Goal: Task Accomplishment & Management: Complete application form

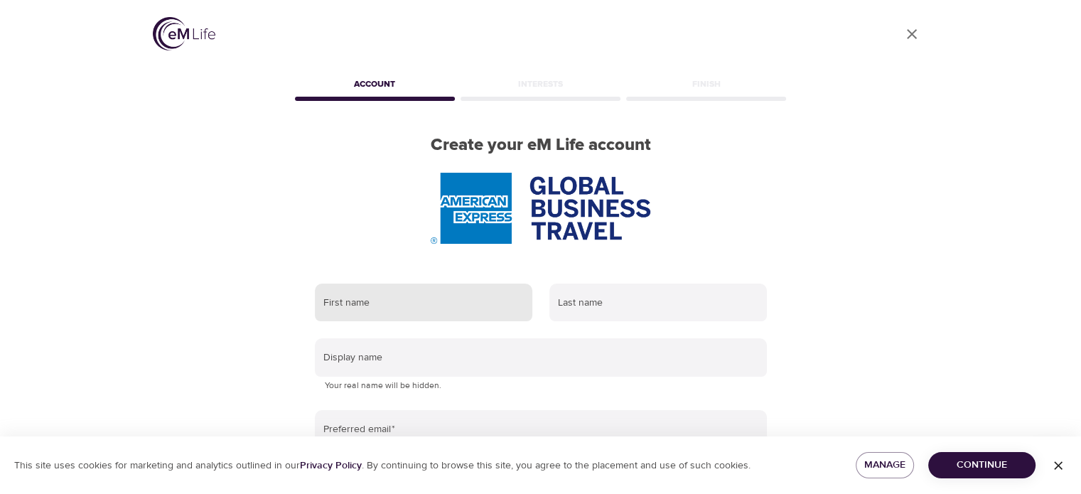
click at [438, 303] on input "text" at bounding box center [423, 302] width 217 height 38
type input "[PERSON_NAME]"
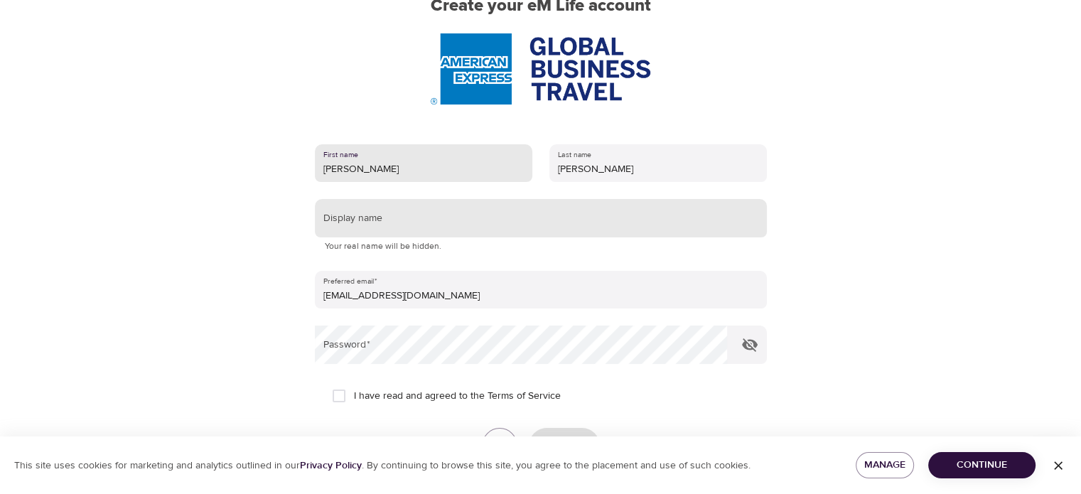
scroll to position [142, 0]
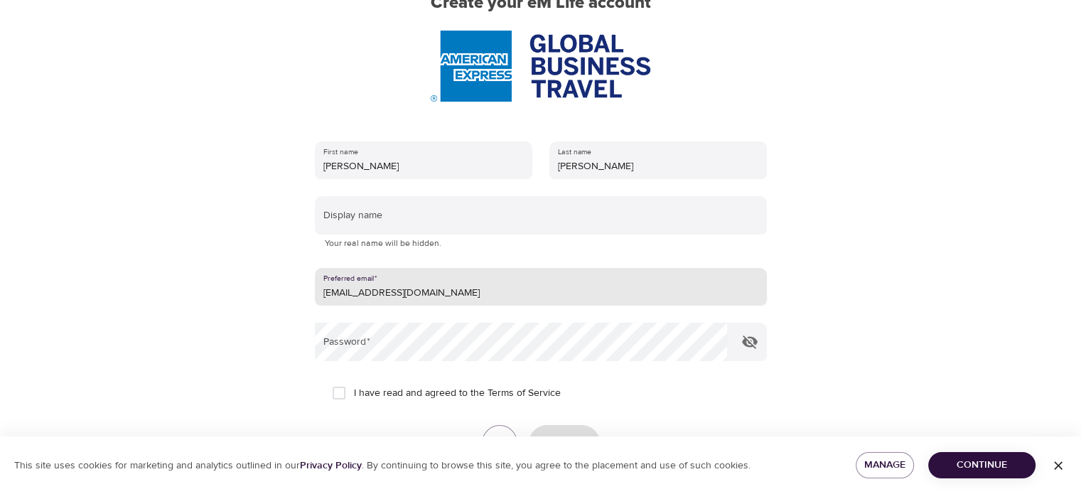
click at [448, 293] on input "[EMAIL_ADDRESS][DOMAIN_NAME]" at bounding box center [541, 287] width 452 height 38
type input "c"
type input "[PERSON_NAME][EMAIL_ADDRESS][PERSON_NAME][DOMAIN_NAME]"
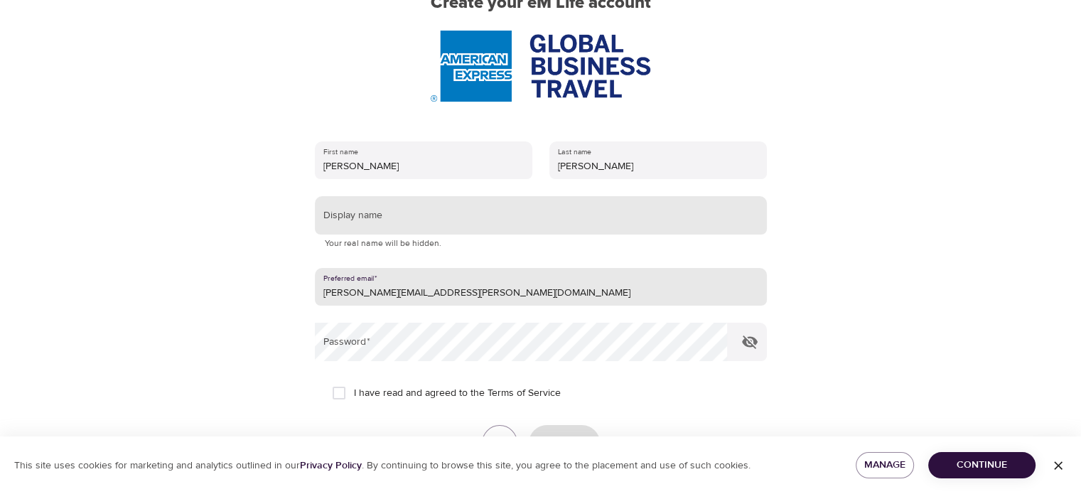
click at [418, 221] on input "text" at bounding box center [541, 215] width 452 height 38
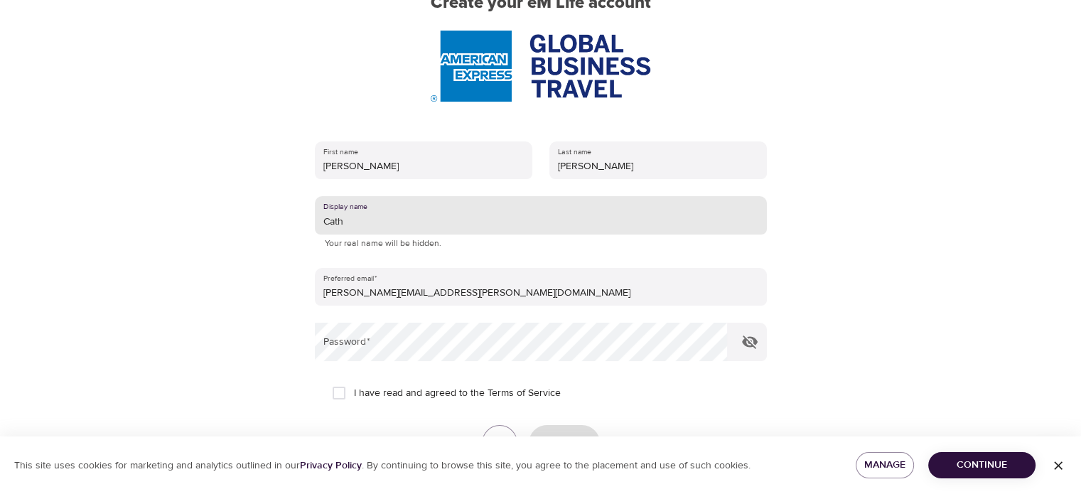
type input "Cath"
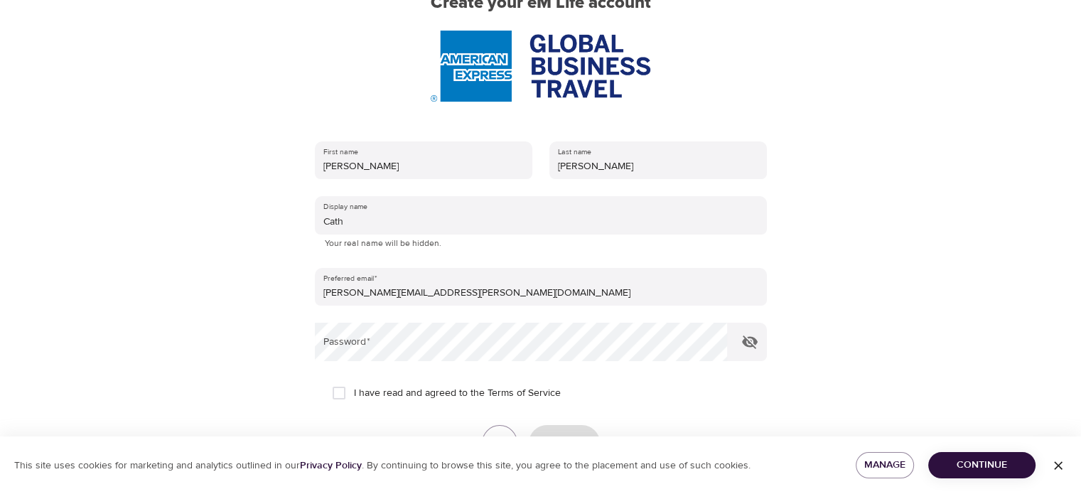
click at [907, 254] on div "User Profile Account Interests Finish Create your eM Life account First name [P…" at bounding box center [541, 105] width 810 height 494
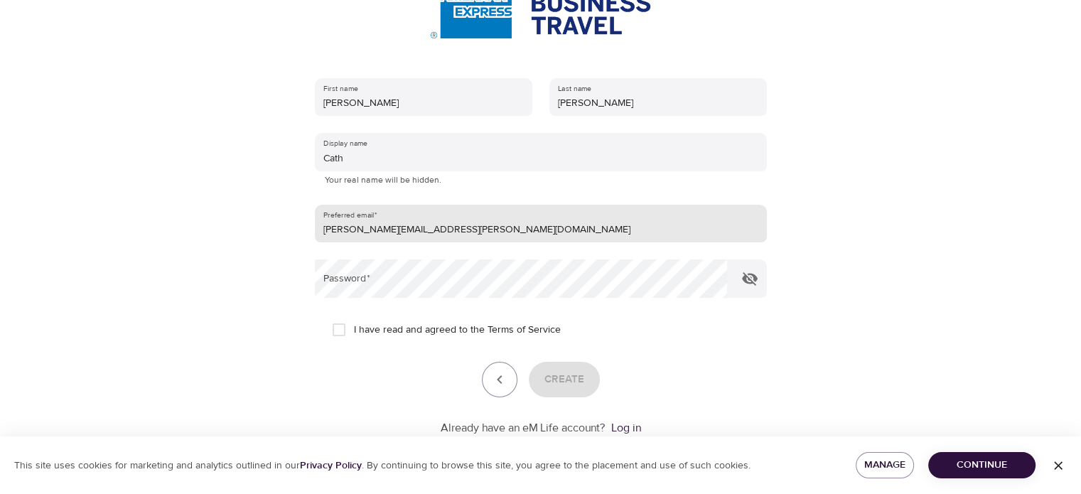
scroll to position [213, 0]
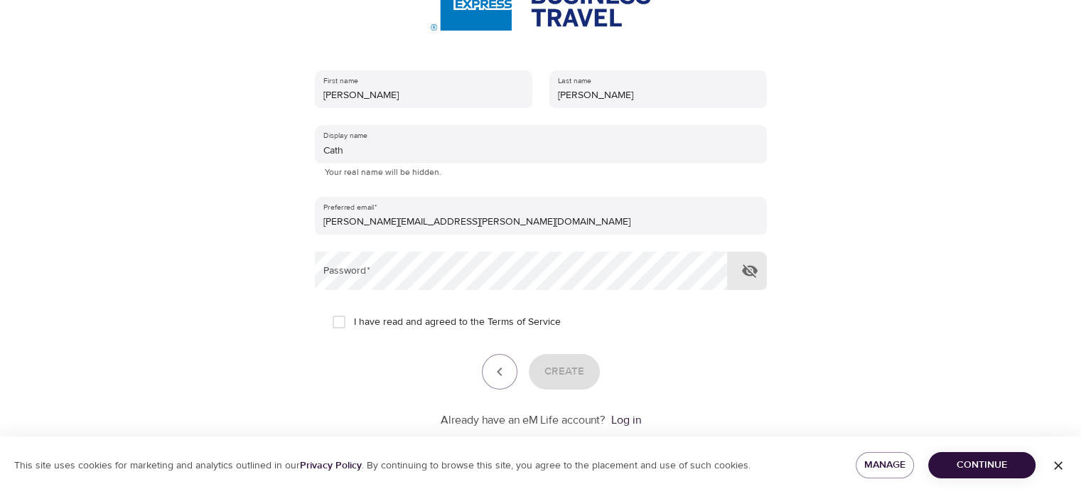
click at [752, 276] on icon "button" at bounding box center [749, 270] width 17 height 17
click at [333, 318] on input "I have read and agreed to the Terms of Service" at bounding box center [339, 322] width 30 height 30
checkbox input "true"
click at [568, 378] on span "Create" at bounding box center [564, 371] width 40 height 18
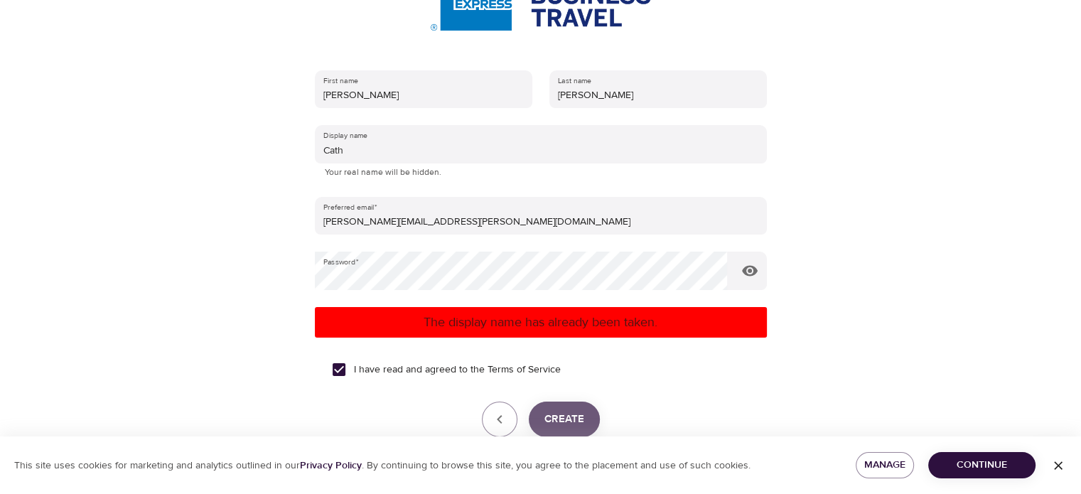
click at [560, 410] on span "Create" at bounding box center [564, 419] width 40 height 18
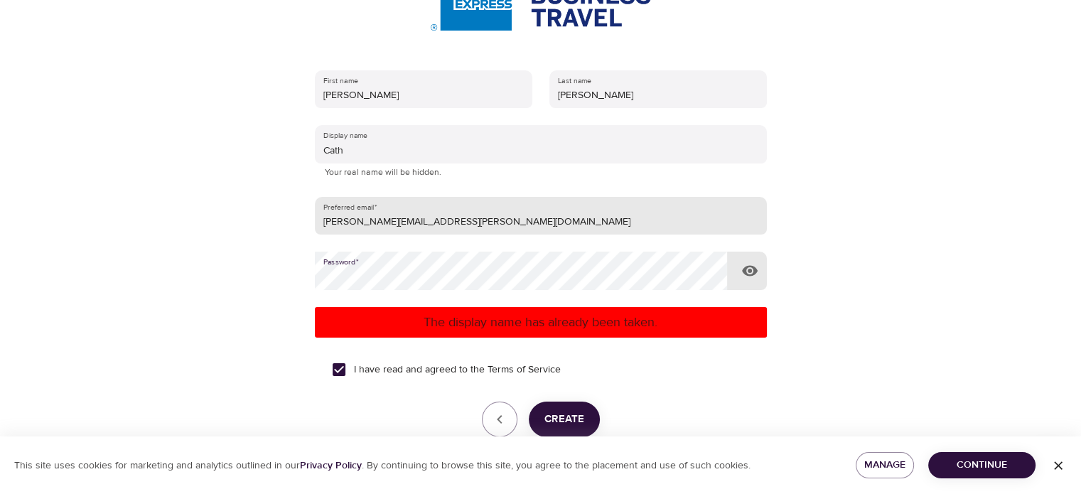
click at [416, 225] on input "[PERSON_NAME][EMAIL_ADDRESS][PERSON_NAME][DOMAIN_NAME]" at bounding box center [541, 216] width 452 height 38
click at [421, 224] on input "[PERSON_NAME][EMAIL_ADDRESS][PERSON_NAME][DOMAIN_NAME]" at bounding box center [541, 216] width 452 height 38
click at [455, 226] on input "[PERSON_NAME][EMAIL_ADDRESS][PERSON_NAME][DOMAIN_NAME]" at bounding box center [541, 216] width 452 height 38
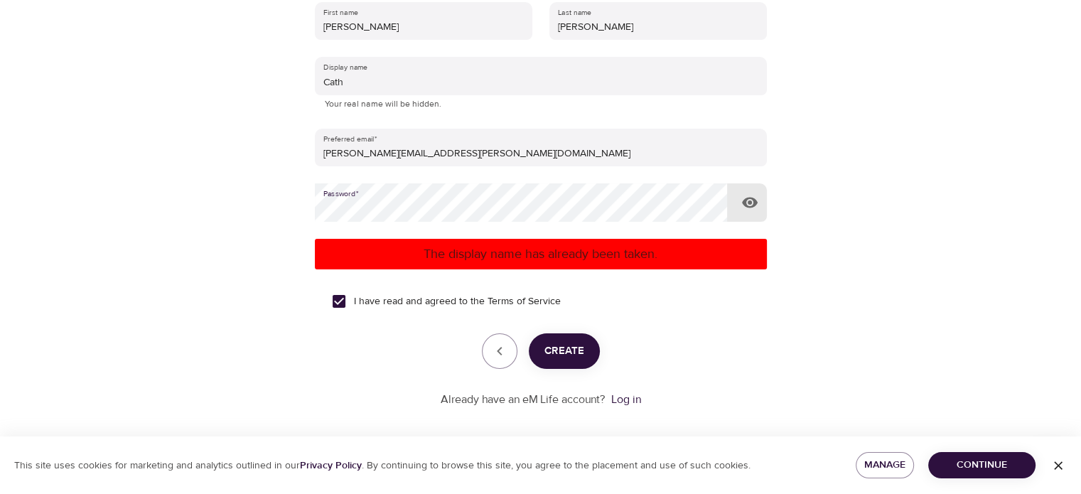
scroll to position [291, 0]
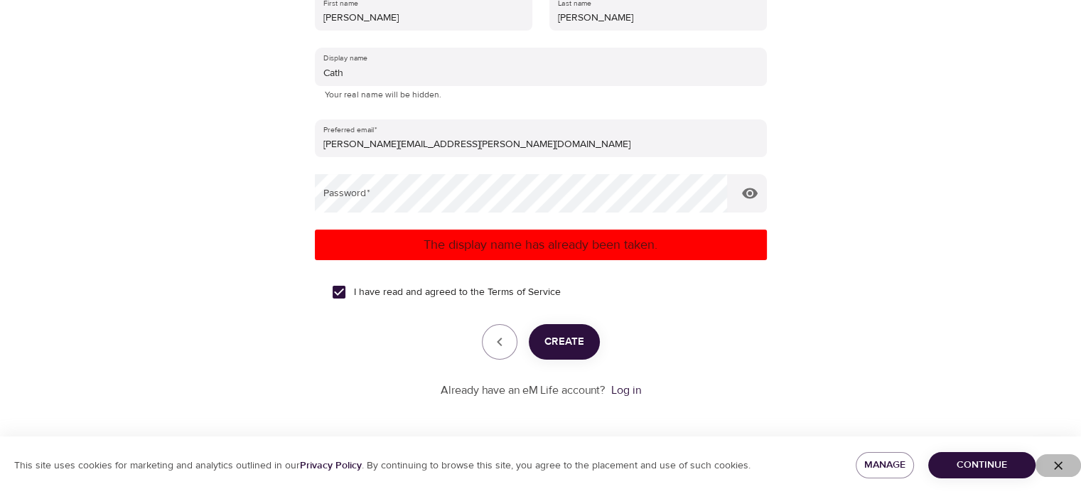
click at [1062, 460] on icon "button" at bounding box center [1058, 465] width 14 height 14
